Goal: Find contact information: Find contact information

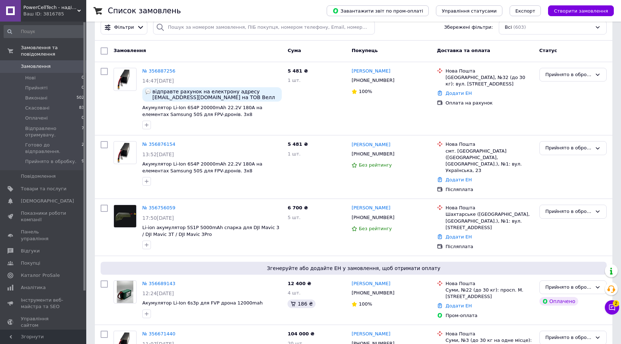
scroll to position [18, 0]
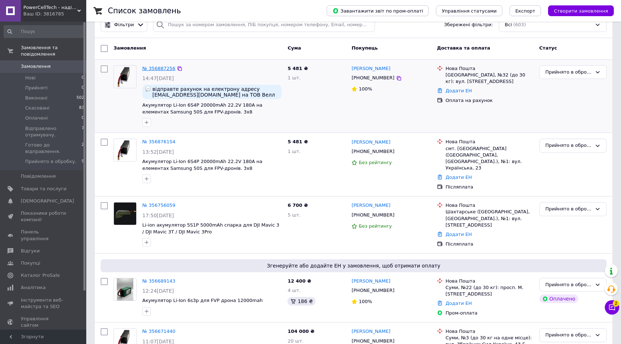
click at [159, 69] on link "№ 356887256" at bounding box center [158, 68] width 33 height 5
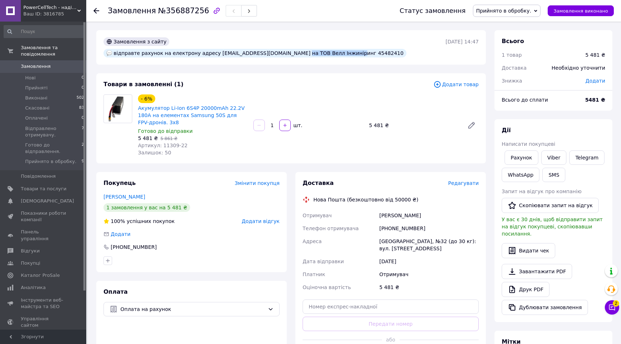
drag, startPoint x: 325, startPoint y: 55, endPoint x: 385, endPoint y: 56, distance: 60.0
click at [385, 56] on div "відправте рахунок на електрону адресу [EMAIL_ADDRESS][DOMAIN_NAME] на ТОВ Велл …" at bounding box center [255, 53] width 303 height 9
copy div "ТОВ Велл Інжиніринг"
drag, startPoint x: 417, startPoint y: 57, endPoint x: 395, endPoint y: 59, distance: 22.3
click at [395, 58] on div "відправте рахунок на електрону адресу [EMAIL_ADDRESS][DOMAIN_NAME] на ТОВ Велл …" at bounding box center [255, 53] width 303 height 9
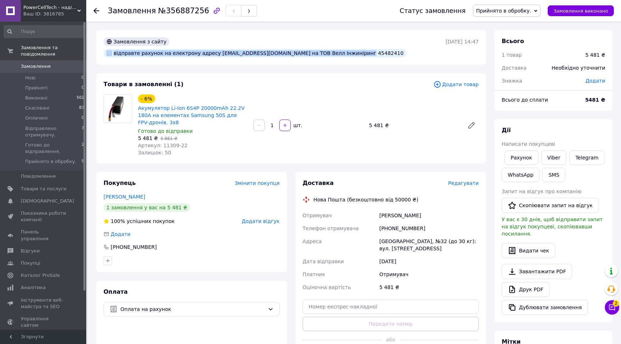
click at [395, 58] on div "відправте рахунок на електрону адресу [EMAIL_ADDRESS][DOMAIN_NAME] на ТОВ Велл …" at bounding box center [255, 53] width 303 height 9
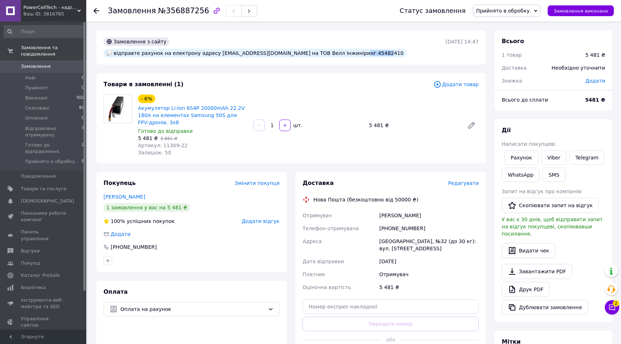
drag, startPoint x: 389, startPoint y: 57, endPoint x: 415, endPoint y: 57, distance: 27.0
click at [406, 57] on div "відправте рахунок на електрону адресу [EMAIL_ADDRESS][DOMAIN_NAME] на ТОВ Велл …" at bounding box center [255, 53] width 303 height 9
copy div "45482410"
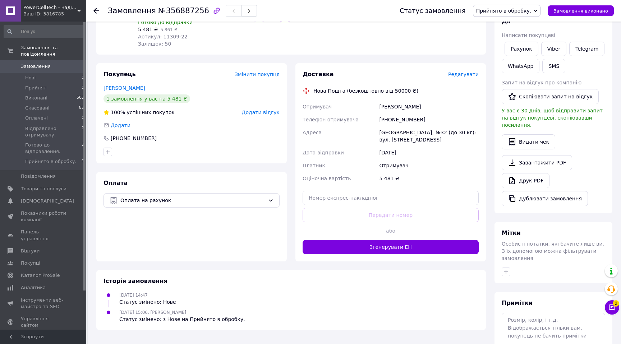
scroll to position [87, 0]
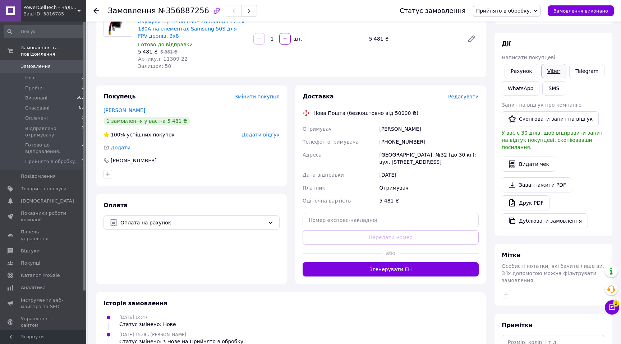
click at [562, 78] on link "Viber" at bounding box center [553, 71] width 25 height 14
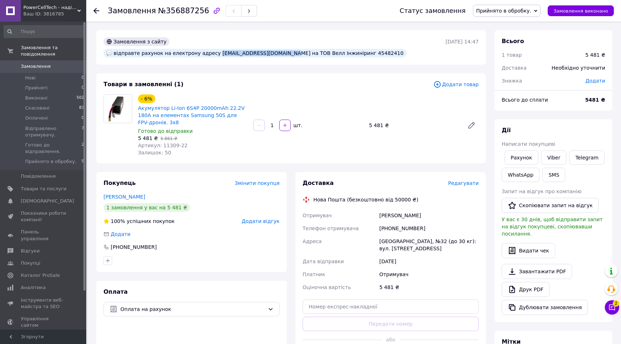
drag, startPoint x: 312, startPoint y: 56, endPoint x: 233, endPoint y: 54, distance: 79.1
click at [233, 54] on div "відправте рахунок на електрону адресу [EMAIL_ADDRESS][DOMAIN_NAME] на ТОВ Велл …" at bounding box center [255, 53] width 303 height 9
copy div "[EMAIL_ADDRESS][DOMAIN_NAME]"
